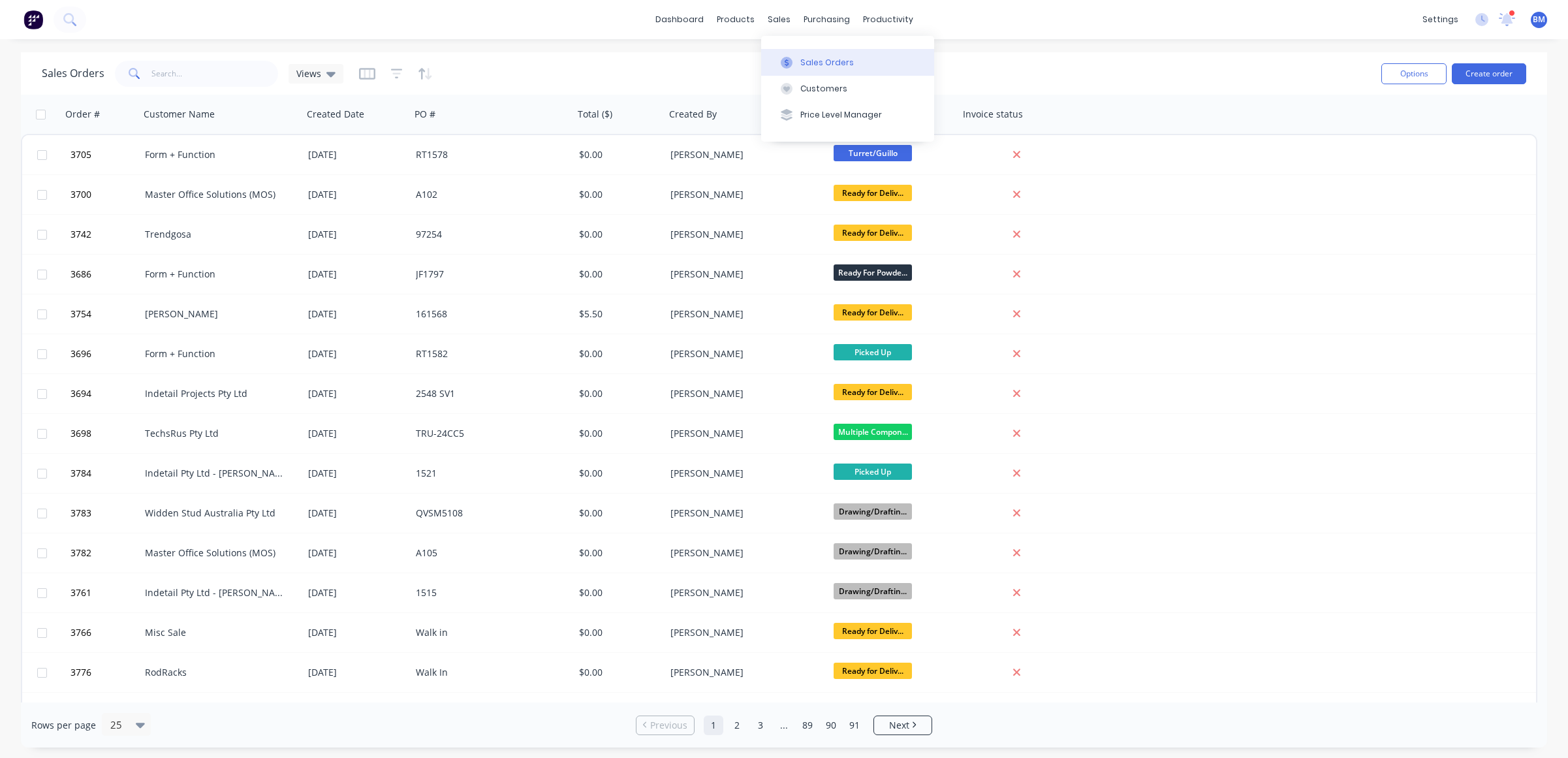
click at [800, 72] on button "Sales Orders" at bounding box center [847, 62] width 173 height 26
click at [327, 71] on icon at bounding box center [331, 73] width 9 height 14
click at [325, 214] on button "drafts" at bounding box center [366, 211] width 149 height 15
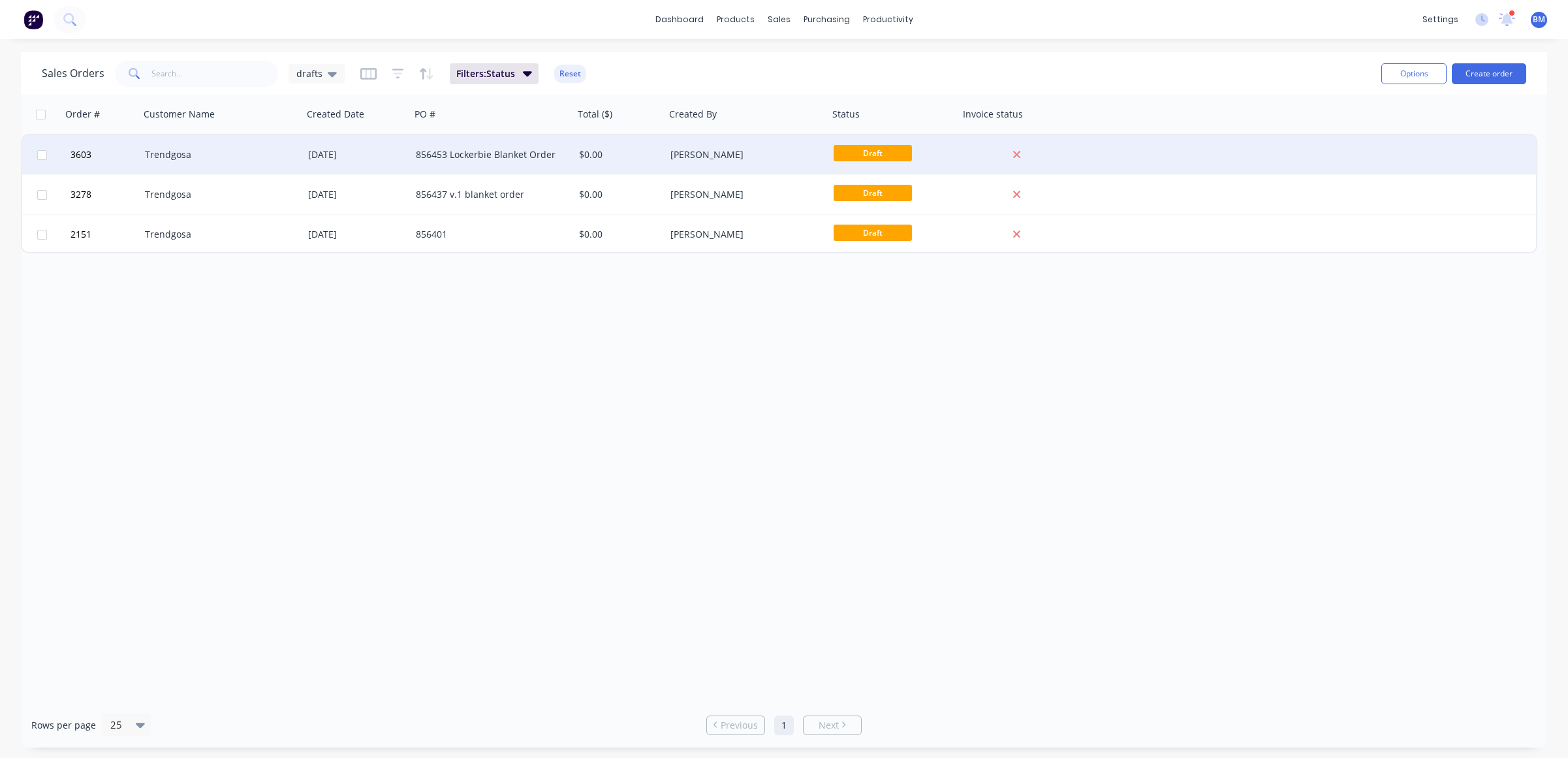
click at [177, 163] on div "Trendgosa" at bounding box center [221, 154] width 163 height 39
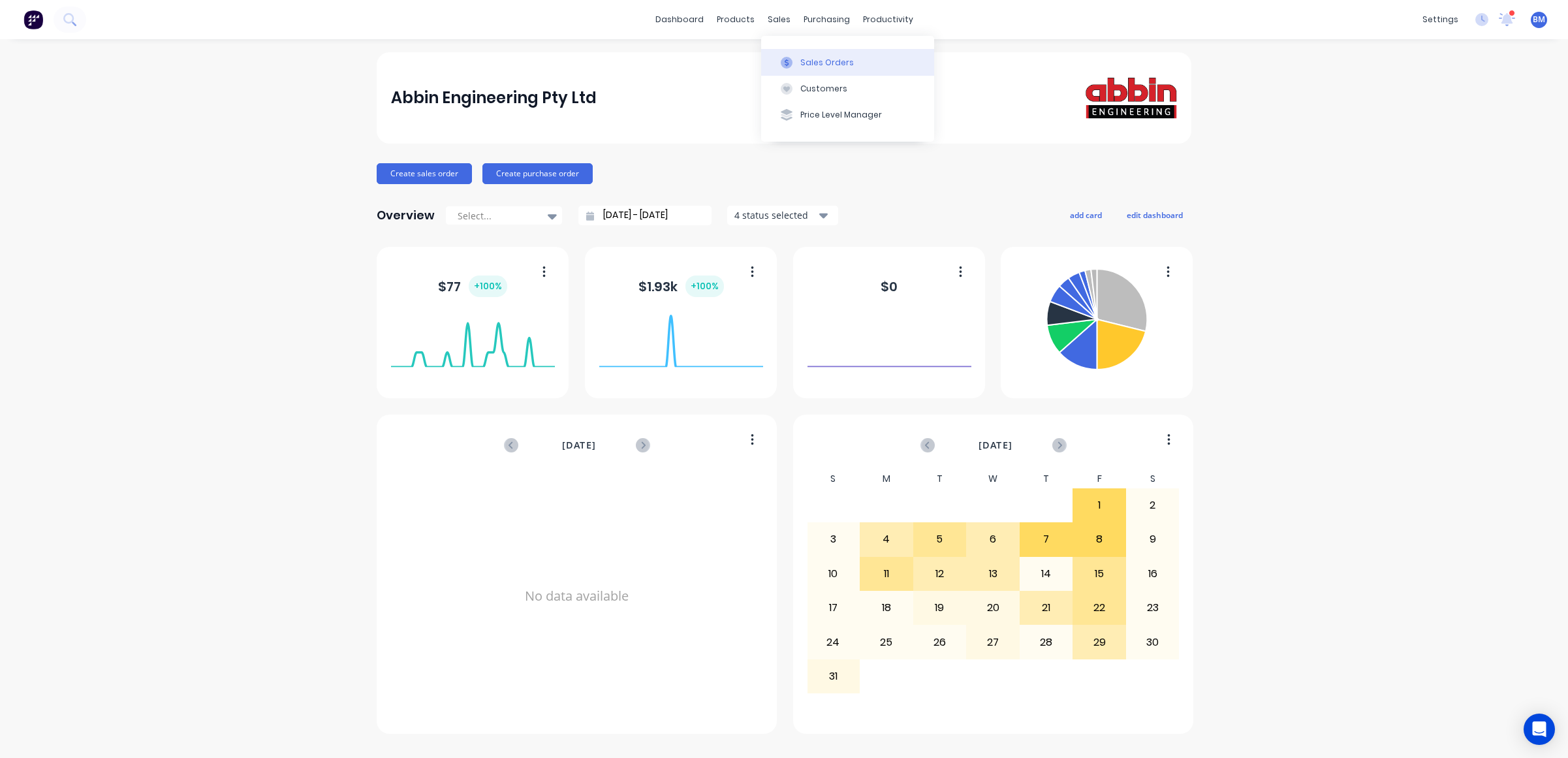
click at [797, 71] on button "Sales Orders" at bounding box center [847, 62] width 173 height 26
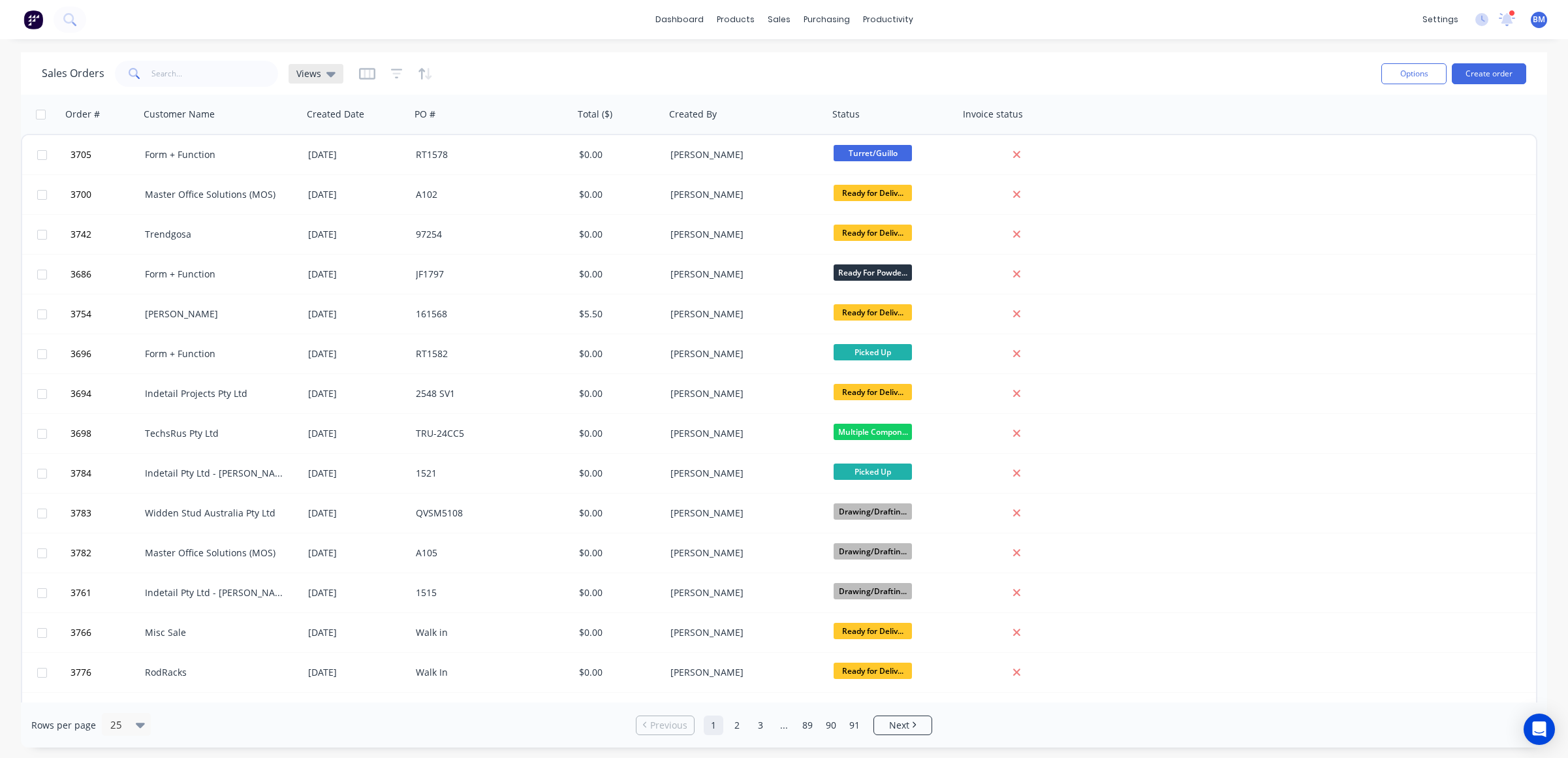
click at [315, 76] on span "Views" at bounding box center [309, 73] width 25 height 14
click at [319, 211] on button "drafts" at bounding box center [366, 211] width 149 height 15
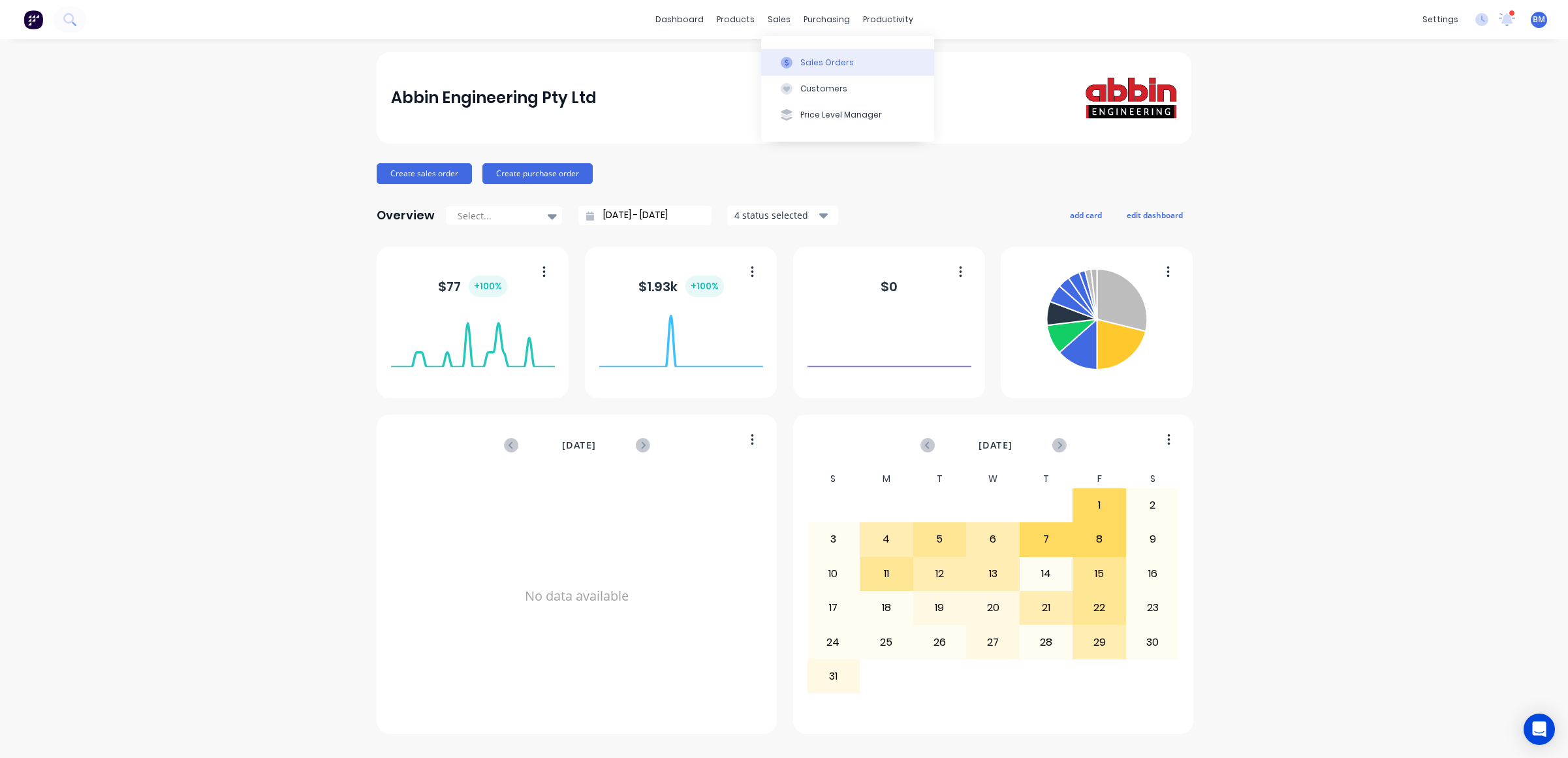
click at [803, 66] on div "Sales Orders" at bounding box center [827, 62] width 53 height 12
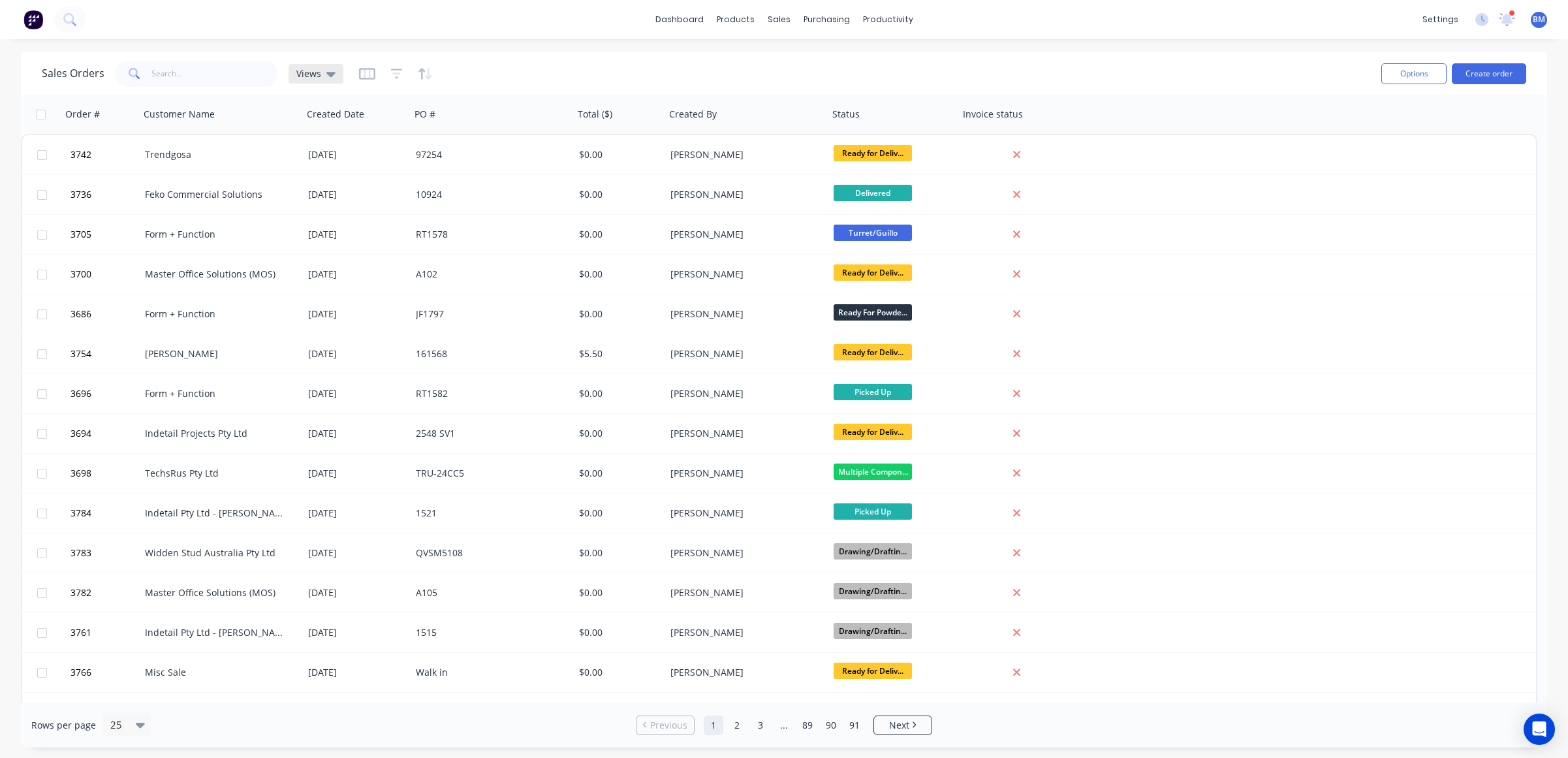
click at [314, 71] on span "Views" at bounding box center [309, 73] width 25 height 14
click at [319, 212] on button "drafts" at bounding box center [366, 211] width 149 height 15
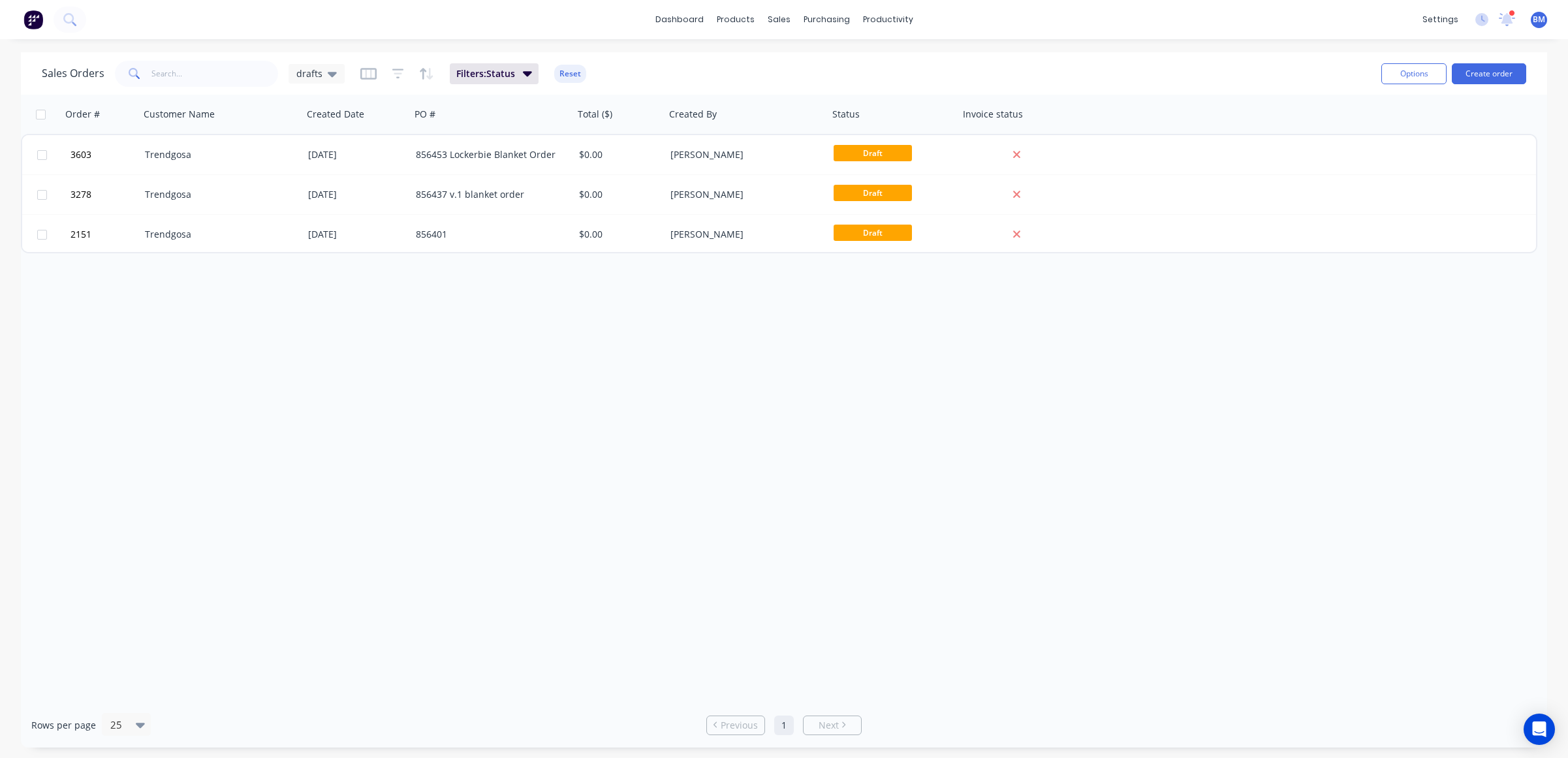
click at [1281, 713] on div "Rows per page 25 Previous 1 Next" at bounding box center [784, 725] width 1526 height 45
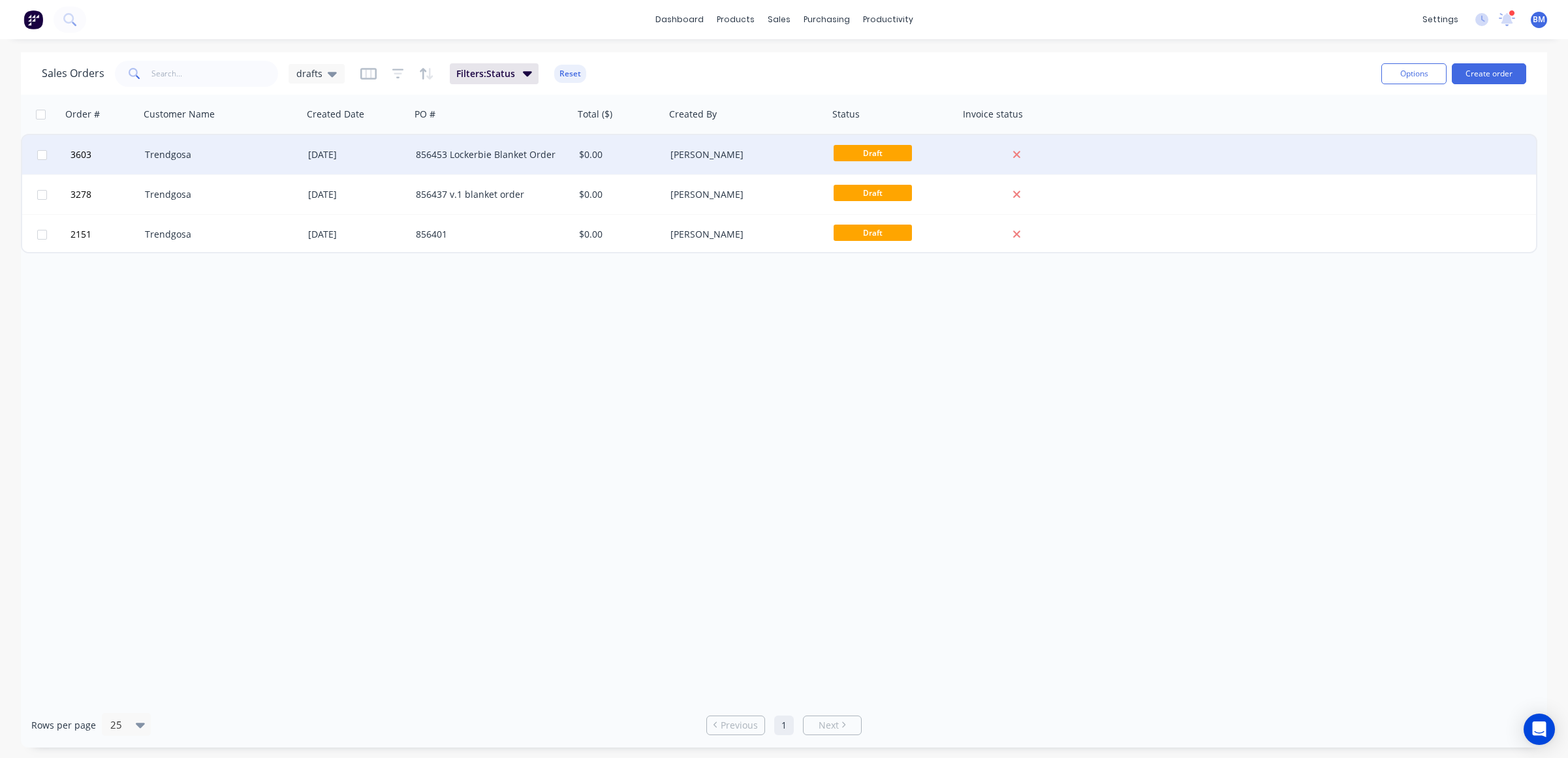
click at [425, 160] on div "856453 Lockerbie Blanket Order" at bounding box center [488, 154] width 145 height 13
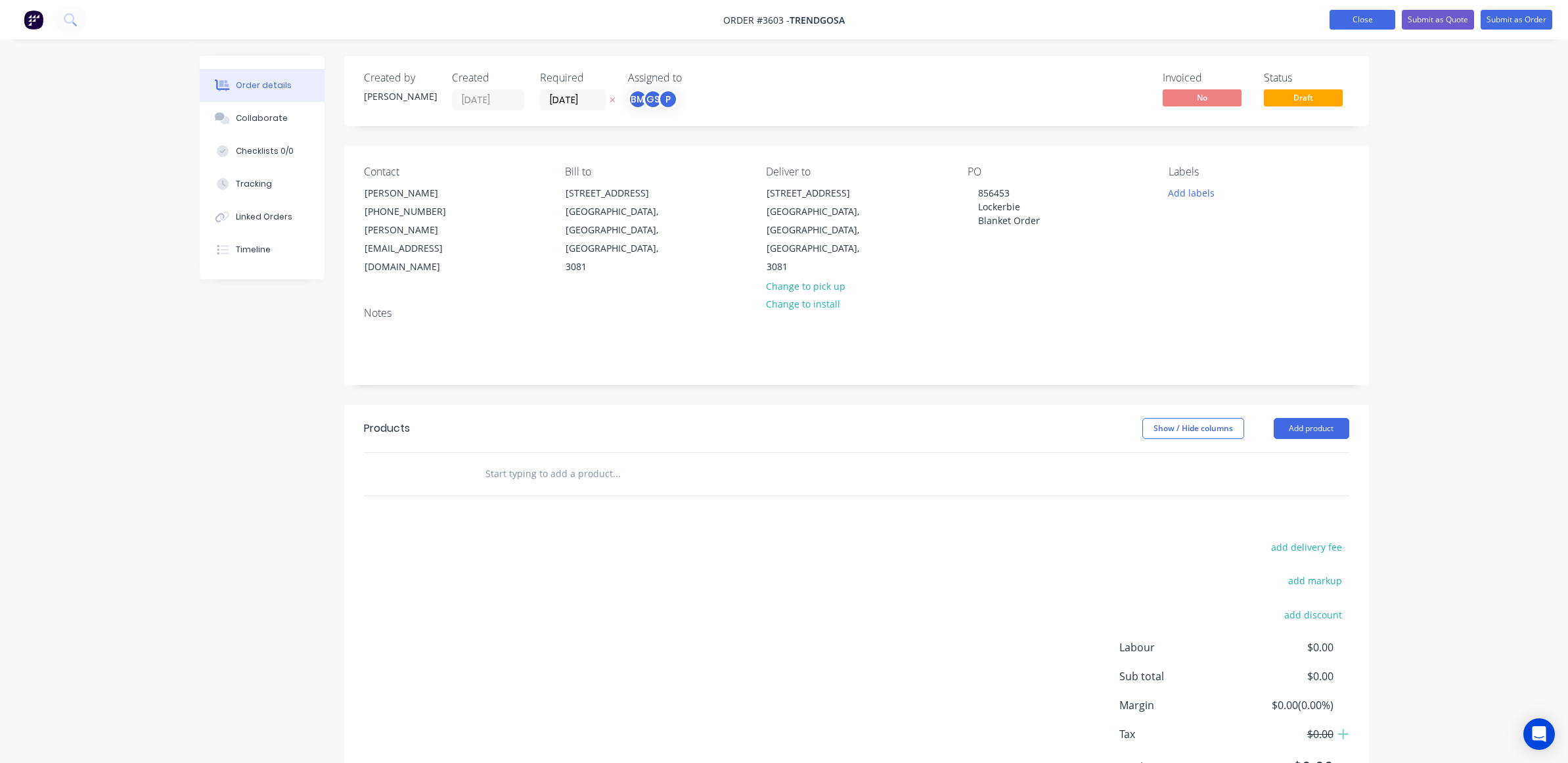
click at [1368, 24] on button "Close" at bounding box center [1362, 19] width 65 height 20
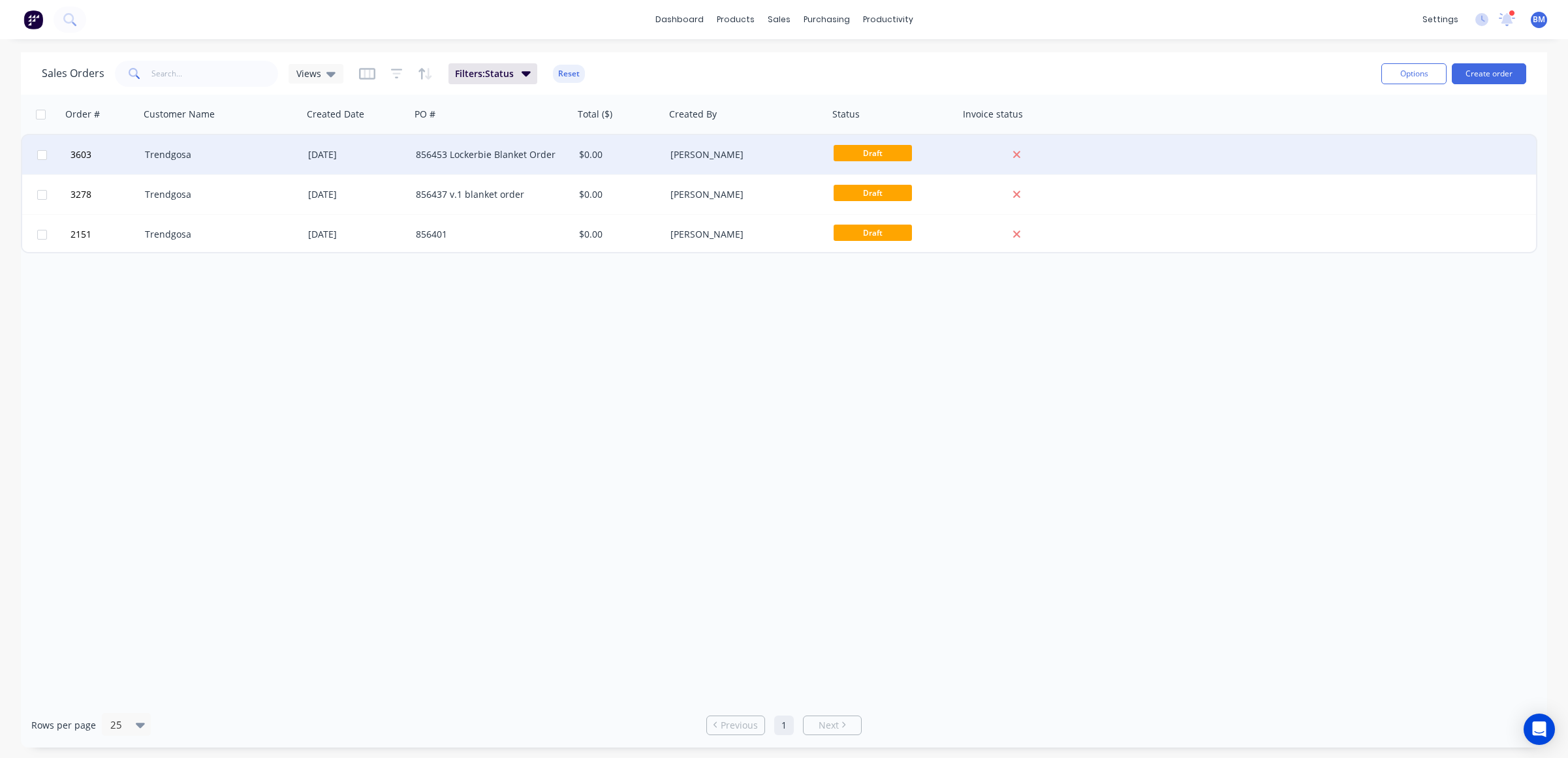
click at [310, 158] on div "[DATE]" at bounding box center [357, 154] width 97 height 13
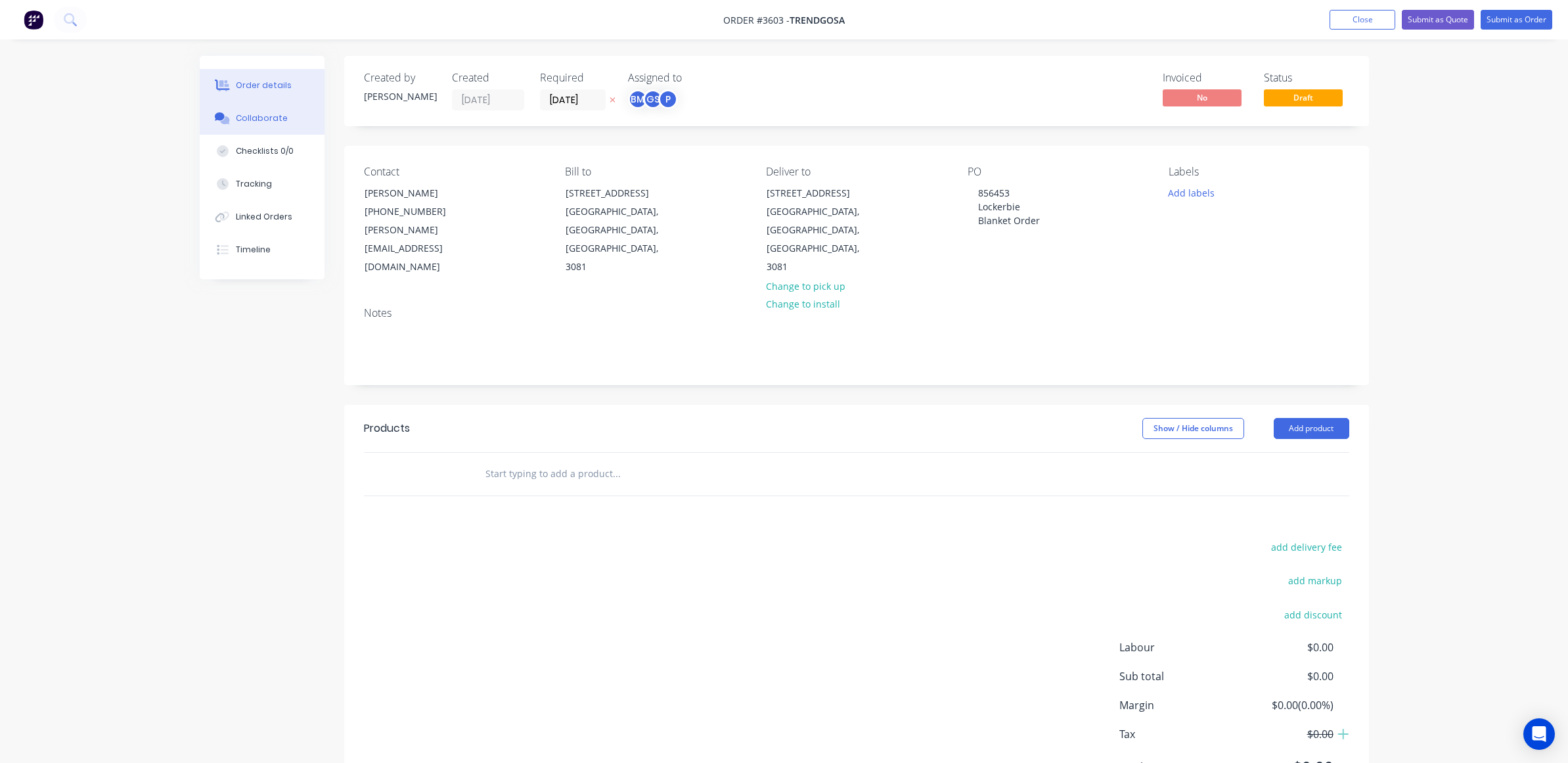
click at [274, 116] on div "Collaborate" at bounding box center [261, 118] width 52 height 12
